Goal: Task Accomplishment & Management: Use online tool/utility

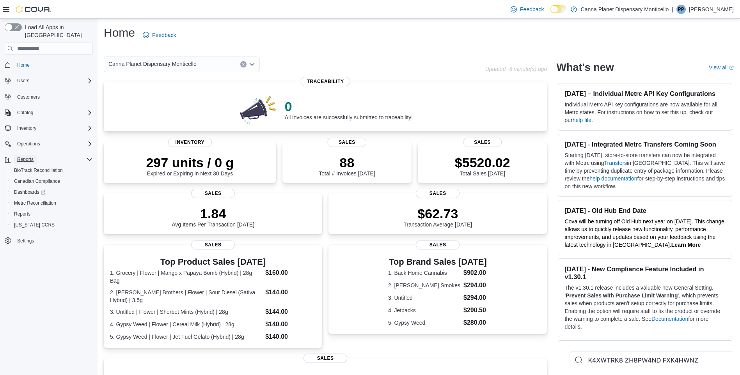
click at [30, 155] on span "Reports" at bounding box center [25, 159] width 16 height 9
click at [30, 157] on span "Reports" at bounding box center [25, 160] width 16 height 6
click at [26, 210] on span "Reports" at bounding box center [22, 214] width 16 height 9
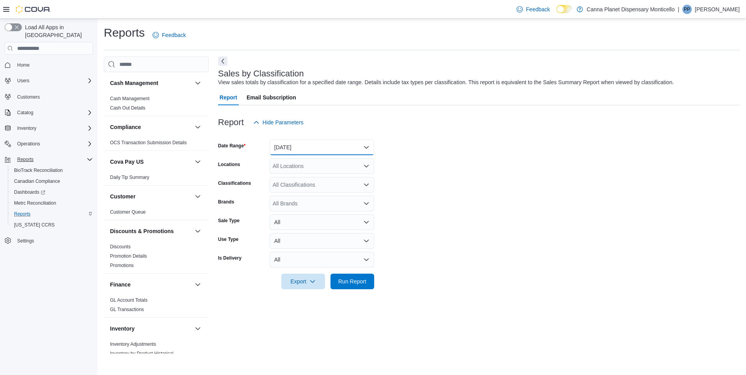
click at [365, 145] on button "[DATE]" at bounding box center [322, 148] width 105 height 16
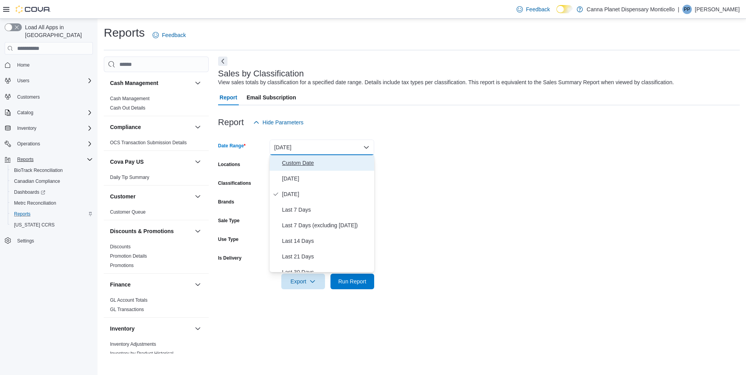
click at [301, 166] on span "Custom Date" at bounding box center [326, 162] width 89 height 9
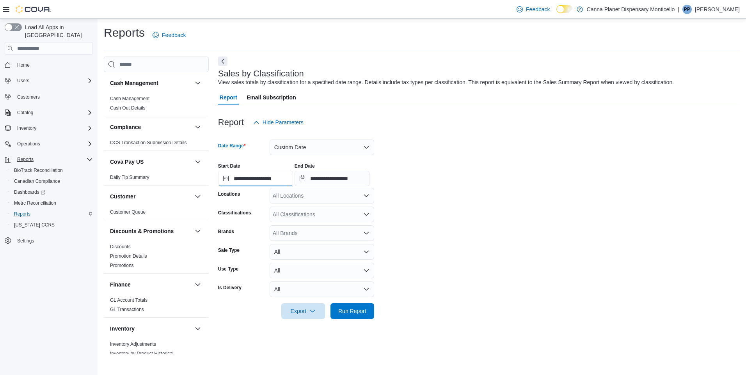
click at [224, 178] on input "**********" at bounding box center [255, 179] width 75 height 16
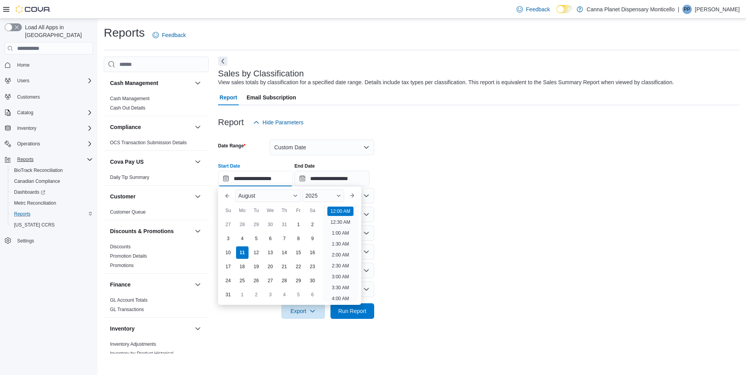
scroll to position [24, 0]
click at [222, 194] on button "Previous Month" at bounding box center [227, 196] width 12 height 12
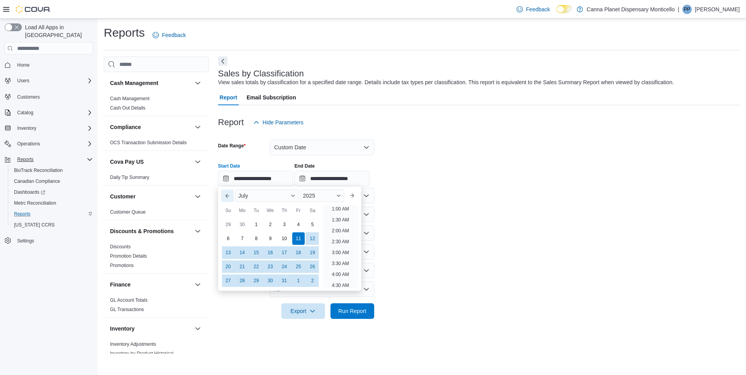
scroll to position [2, 0]
click at [257, 222] on div "1" at bounding box center [256, 225] width 14 height 14
type input "**********"
click at [454, 196] on form "**********" at bounding box center [479, 224] width 522 height 189
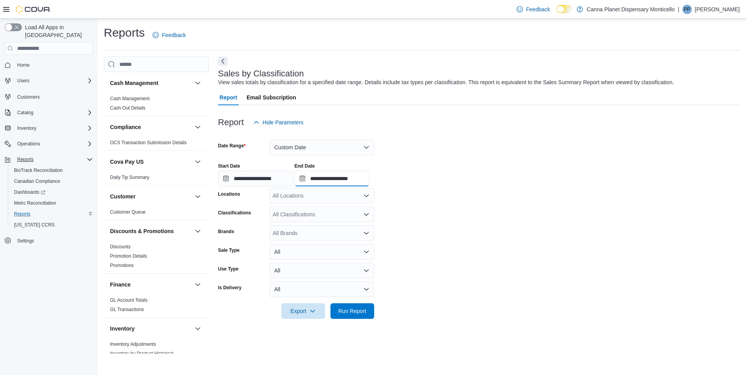
click at [323, 179] on input "**********" at bounding box center [332, 179] width 75 height 16
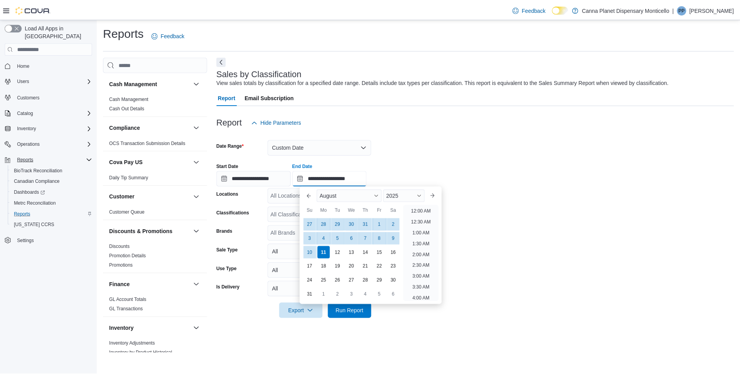
scroll to position [429, 0]
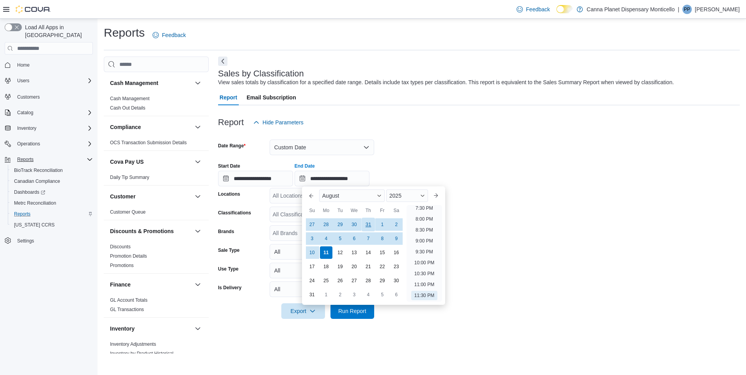
click at [367, 221] on div "31" at bounding box center [368, 225] width 14 height 14
type input "**********"
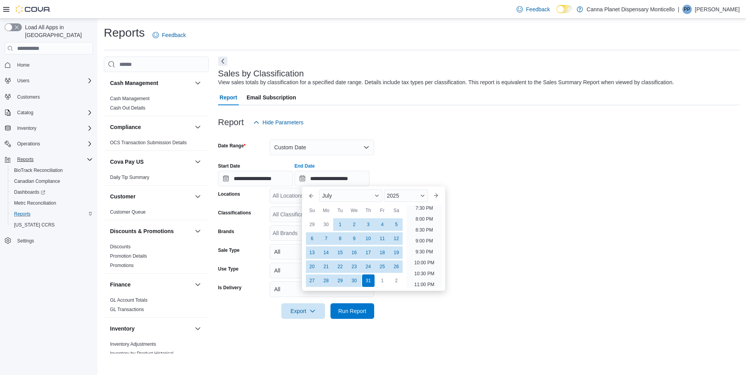
click at [509, 206] on form "**********" at bounding box center [479, 224] width 522 height 189
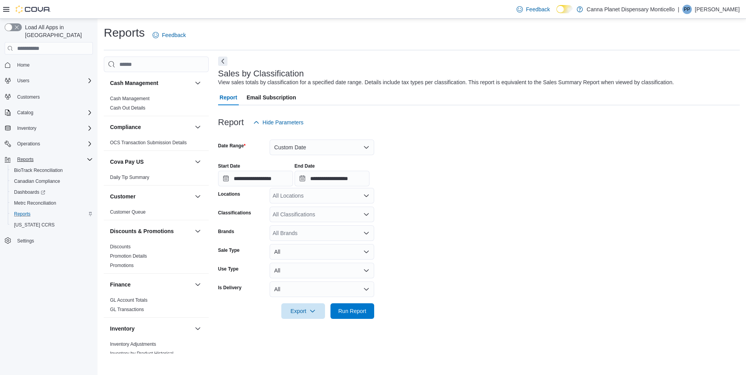
click at [368, 215] on icon "Open list of options" at bounding box center [366, 215] width 5 height 2
click at [316, 238] on div "Flower" at bounding box center [321, 239] width 95 height 8
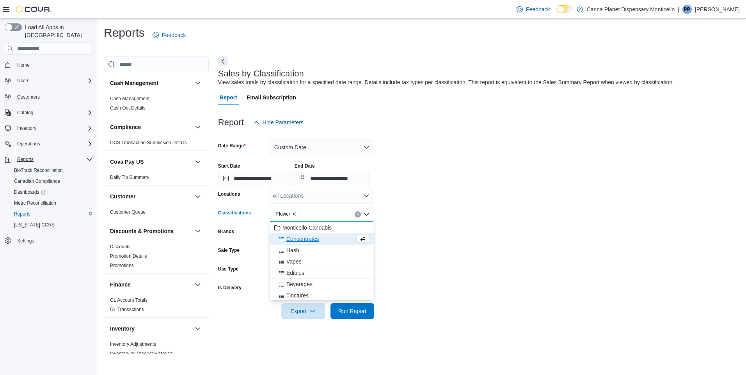
click at [315, 240] on span "Concentrates" at bounding box center [303, 239] width 32 height 8
click at [309, 241] on div "Hash" at bounding box center [314, 239] width 80 height 8
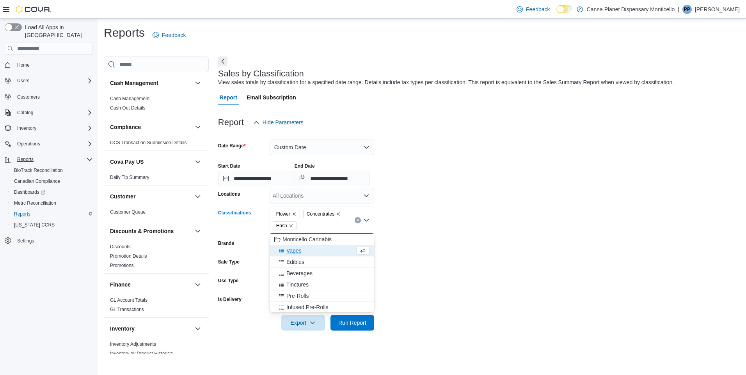
click at [304, 253] on div "Vapes" at bounding box center [314, 251] width 80 height 8
click at [306, 252] on div "Edibles" at bounding box center [314, 251] width 80 height 8
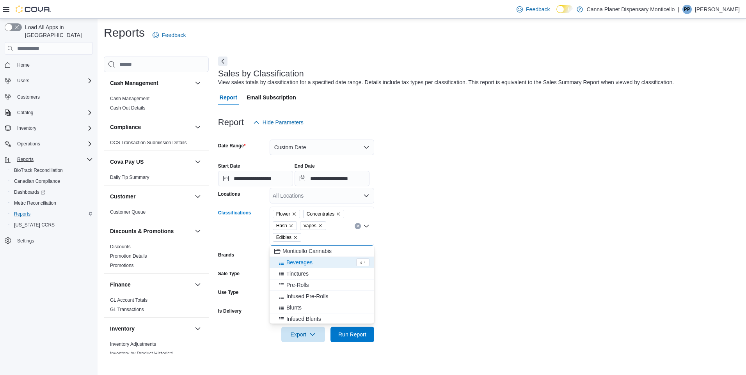
click at [303, 263] on span "Beverages" at bounding box center [300, 263] width 26 height 8
click at [303, 264] on span "Tinctures" at bounding box center [298, 263] width 22 height 8
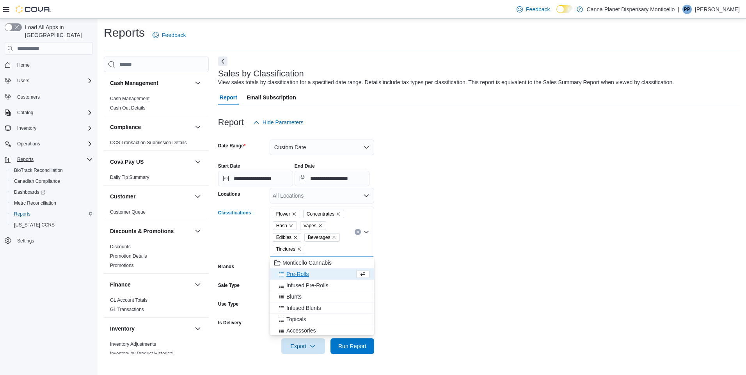
click at [303, 274] on span "Pre-Rolls" at bounding box center [298, 274] width 23 height 8
click at [305, 275] on span "Infused Pre-Rolls" at bounding box center [308, 274] width 42 height 8
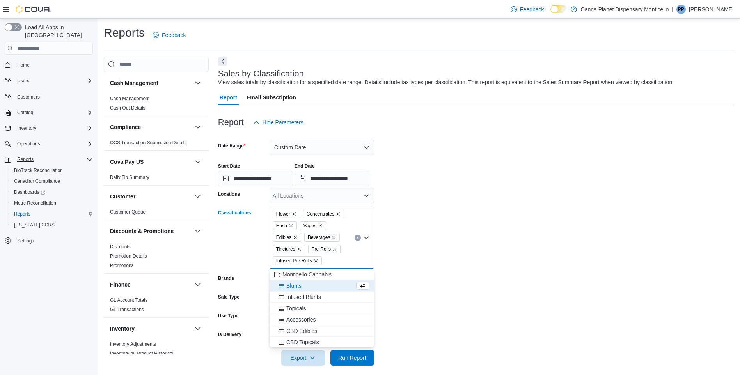
click at [296, 286] on span "Blunts" at bounding box center [294, 286] width 15 height 8
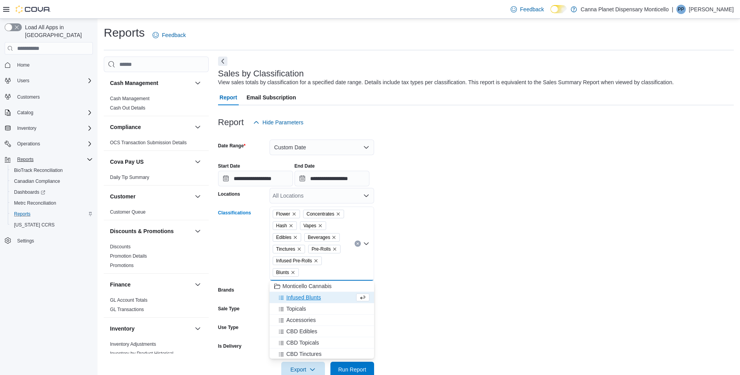
click at [296, 299] on span "Infused Blunts" at bounding box center [304, 298] width 35 height 8
click at [296, 299] on span "Topicals" at bounding box center [297, 298] width 20 height 8
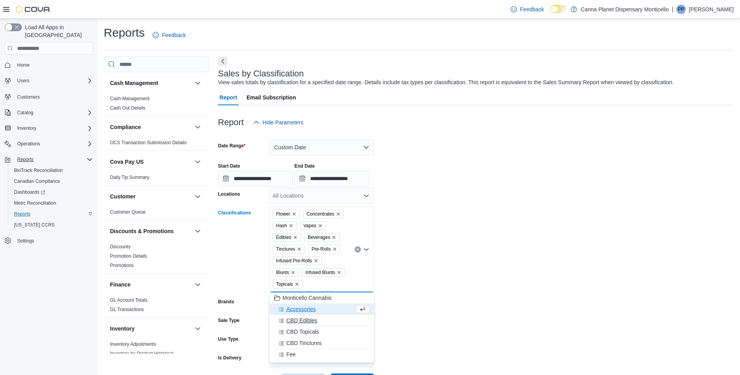
scroll to position [30, 0]
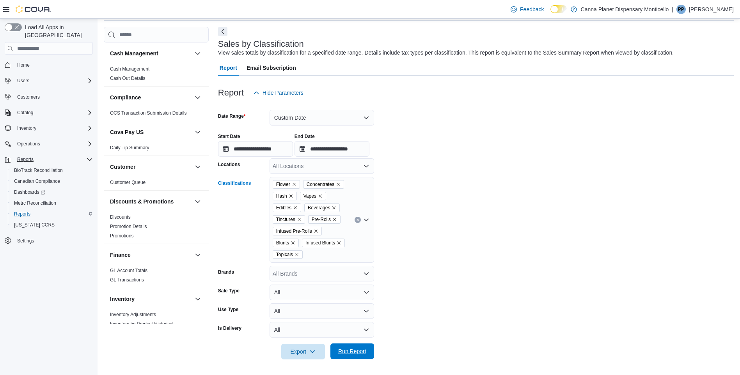
click at [348, 352] on span "Run Report" at bounding box center [352, 352] width 28 height 8
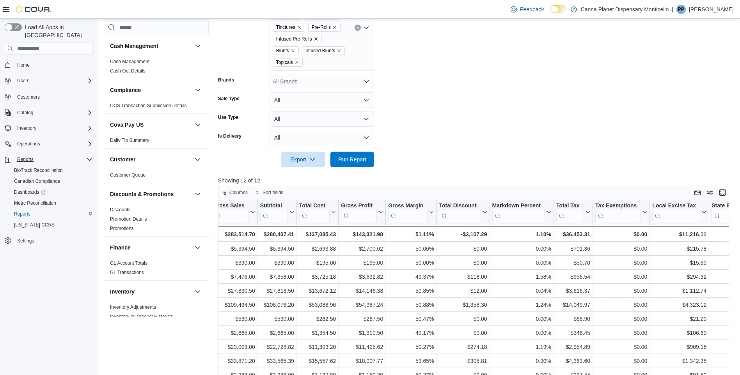
scroll to position [222, 0]
click at [296, 159] on span "Export" at bounding box center [303, 159] width 34 height 16
click at [309, 172] on span "Export to Excel" at bounding box center [304, 175] width 35 height 6
click at [319, 175] on div at bounding box center [476, 171] width 517 height 9
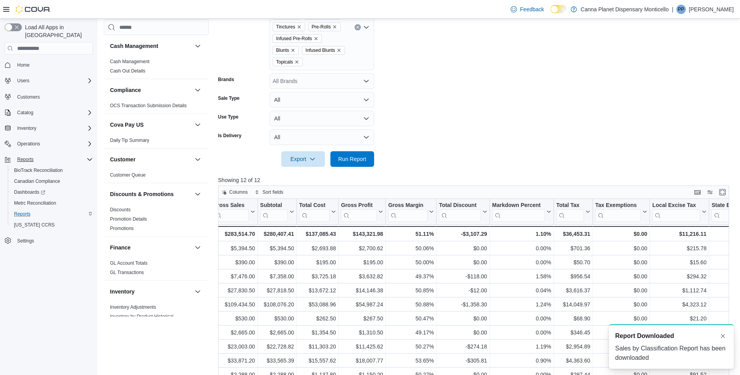
scroll to position [0, 0]
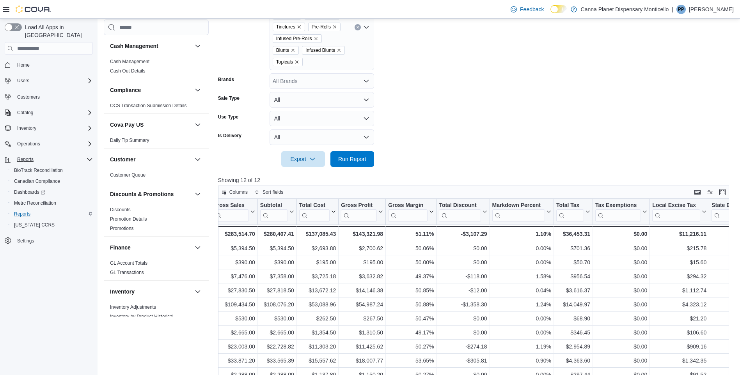
drag, startPoint x: 479, startPoint y: 46, endPoint x: 489, endPoint y: 42, distance: 11.4
click at [479, 46] on form "**********" at bounding box center [476, 37] width 517 height 259
click at [710, 9] on p "[PERSON_NAME]" at bounding box center [711, 9] width 45 height 9
click at [685, 77] on span "Sign Out" at bounding box center [683, 77] width 21 height 8
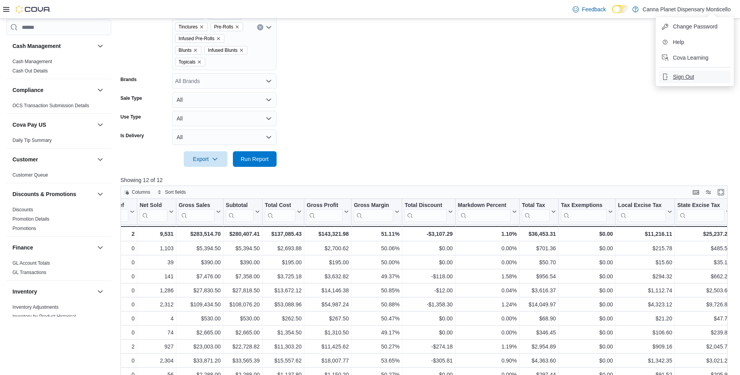
scroll to position [0, 127]
